Goal: Transaction & Acquisition: Subscribe to service/newsletter

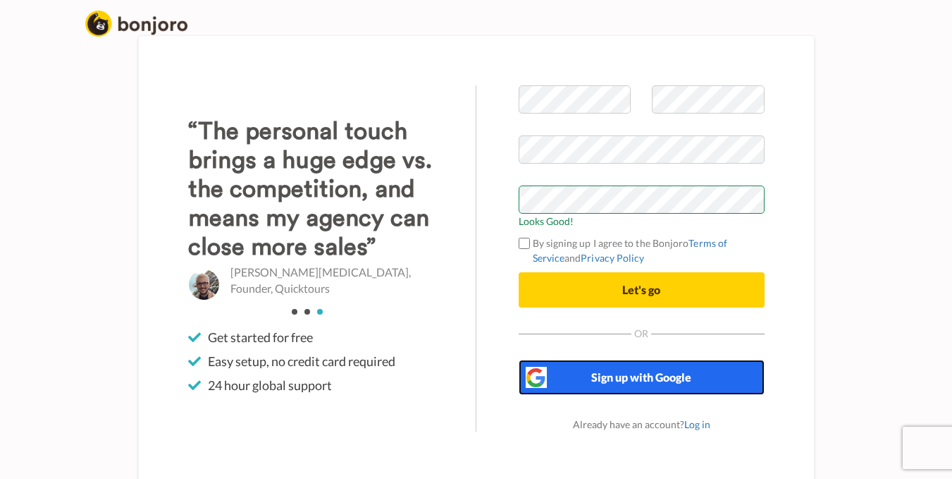
click at [658, 374] on span "Sign up with Google" at bounding box center [641, 376] width 100 height 13
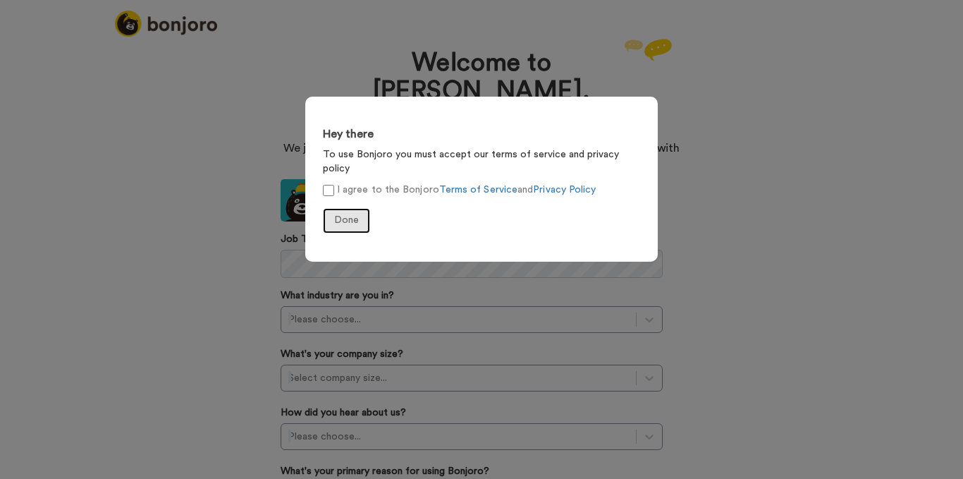
click at [349, 215] on span "Done" at bounding box center [346, 220] width 25 height 10
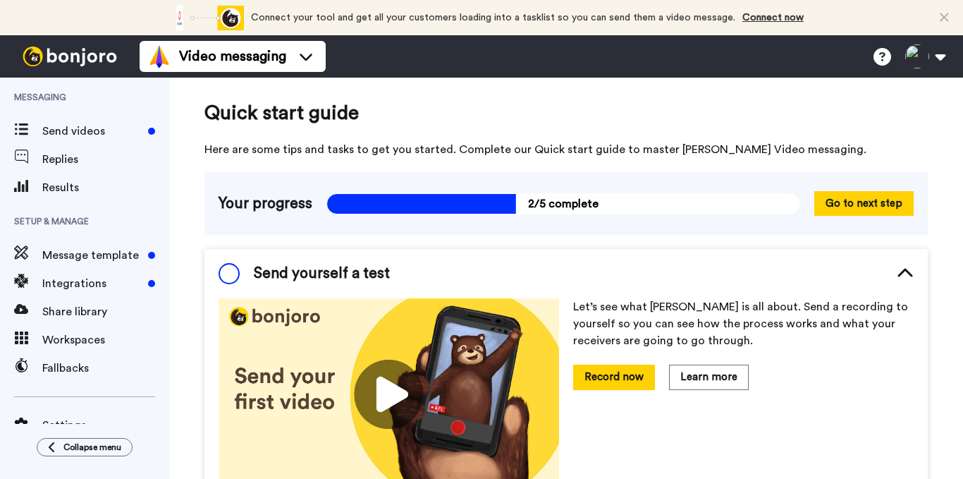
scroll to position [97, 0]
